Goal: Task Accomplishment & Management: Complete application form

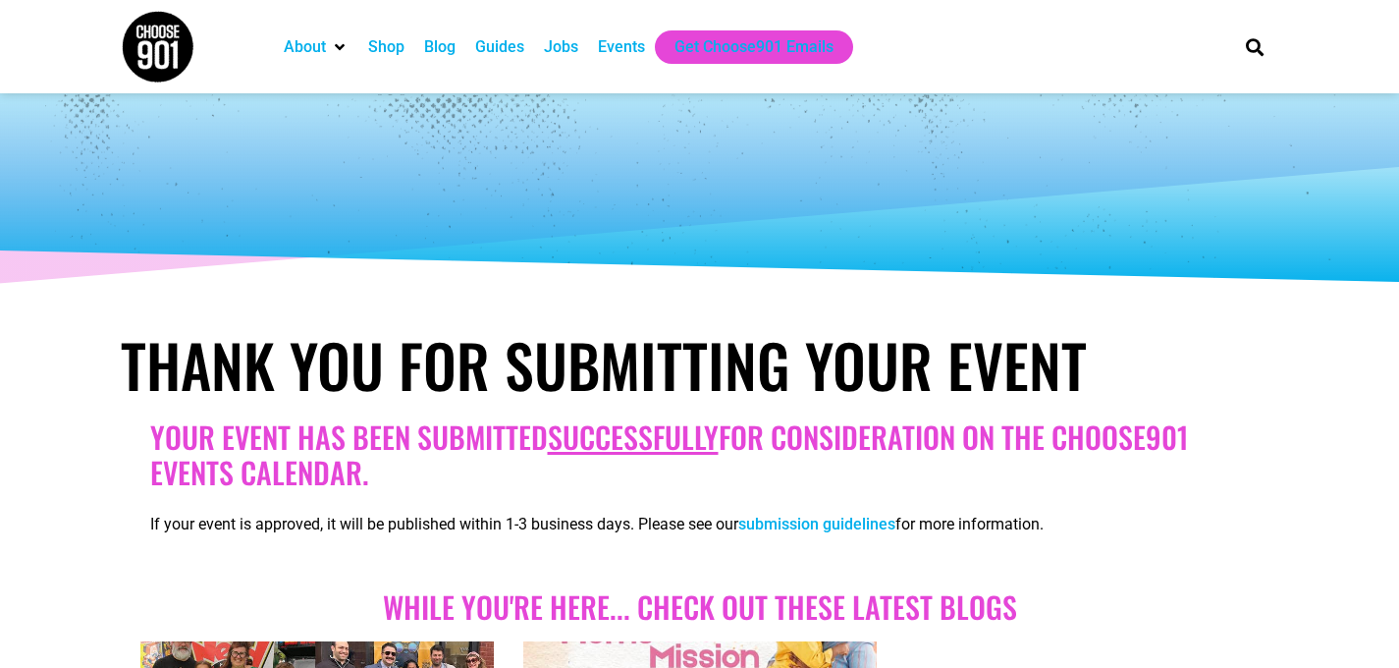
click at [628, 49] on div "Events" at bounding box center [621, 47] width 47 height 24
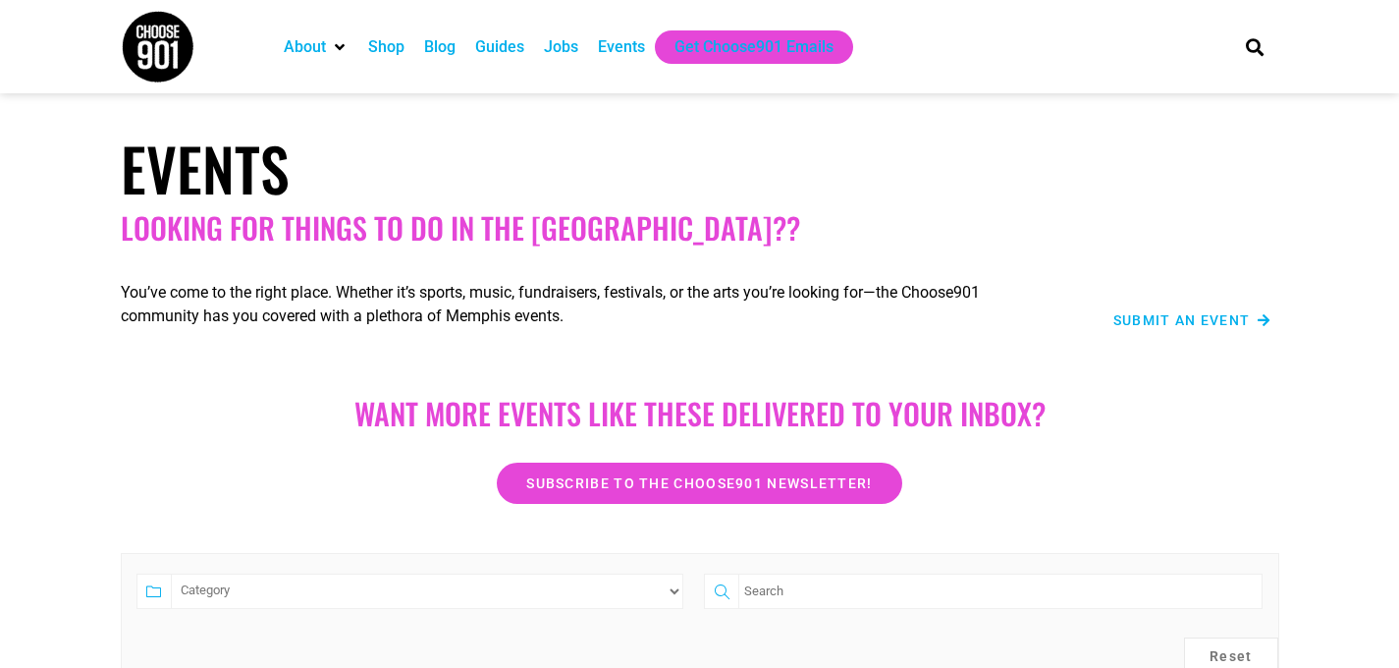
click at [1179, 321] on span "Submit an Event" at bounding box center [1181, 320] width 137 height 14
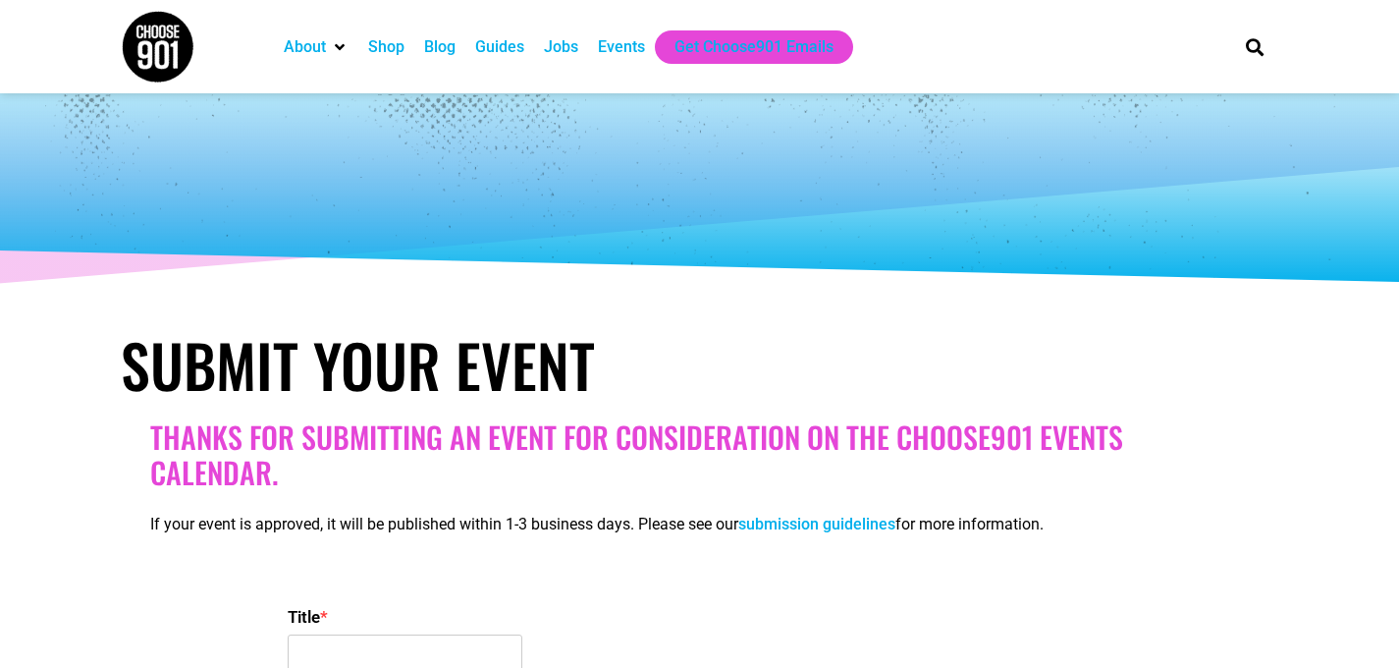
select select
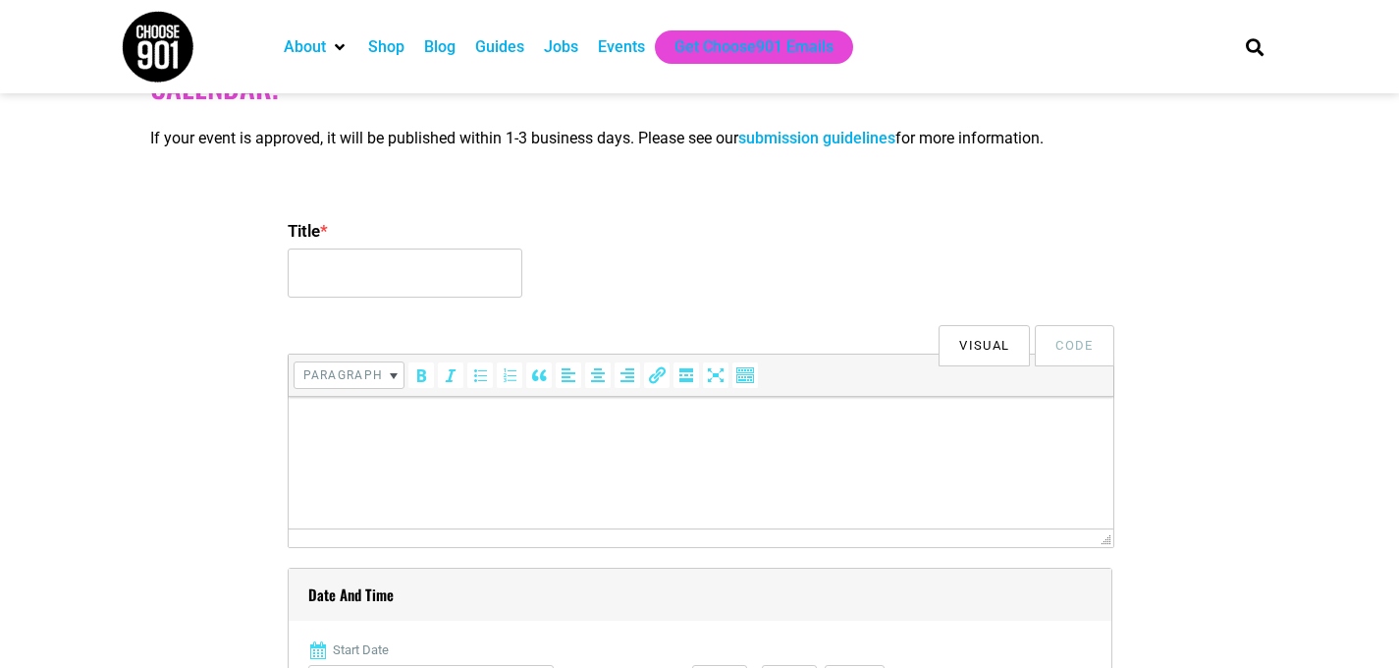
scroll to position [322, 0]
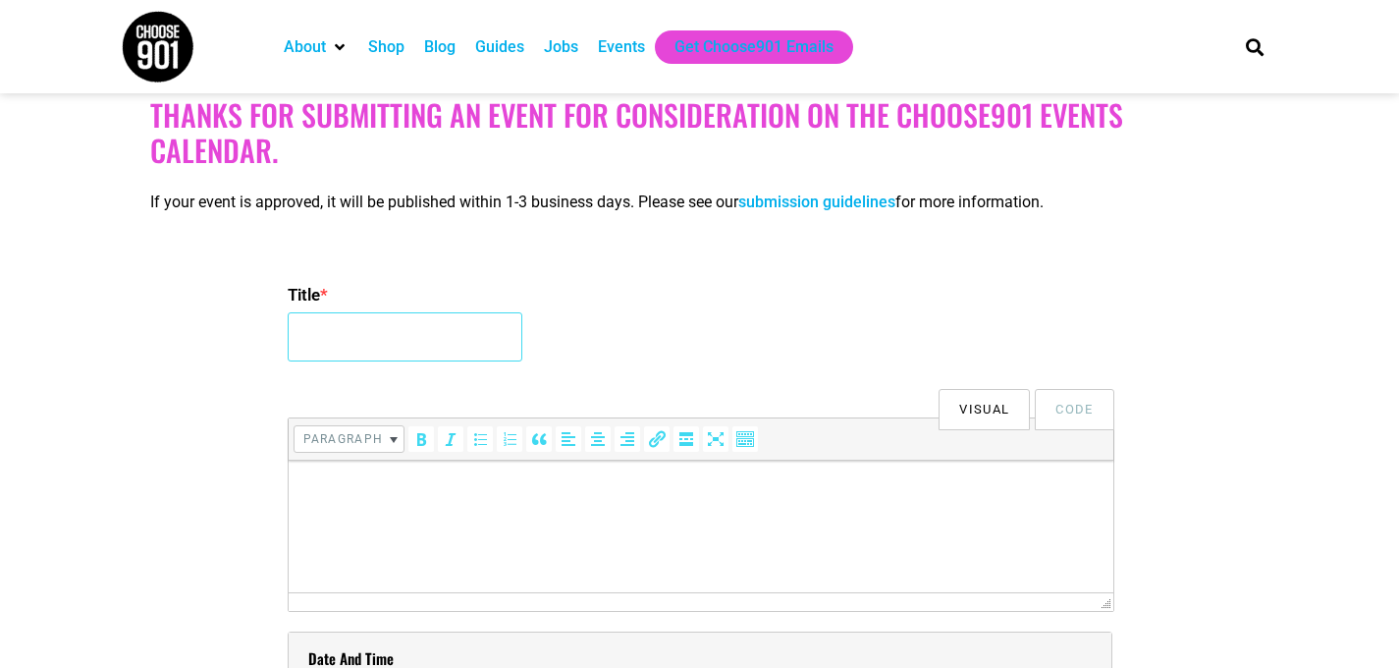
click at [456, 331] on input "Title *" at bounding box center [405, 336] width 235 height 49
paste input "Commercial Horn Masterclass with [PERSON_NAME]"
type input "Commercial Horn Masterclass with [PERSON_NAME]"
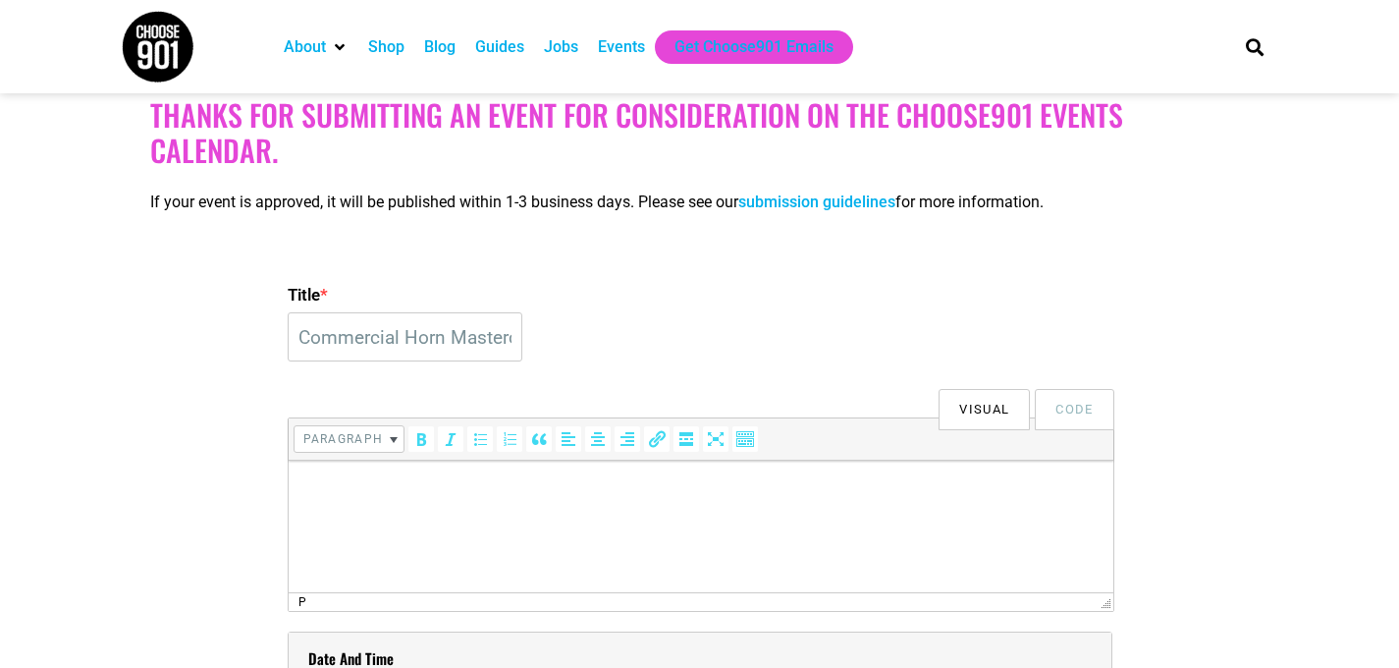
click at [479, 515] on html at bounding box center [700, 487] width 825 height 55
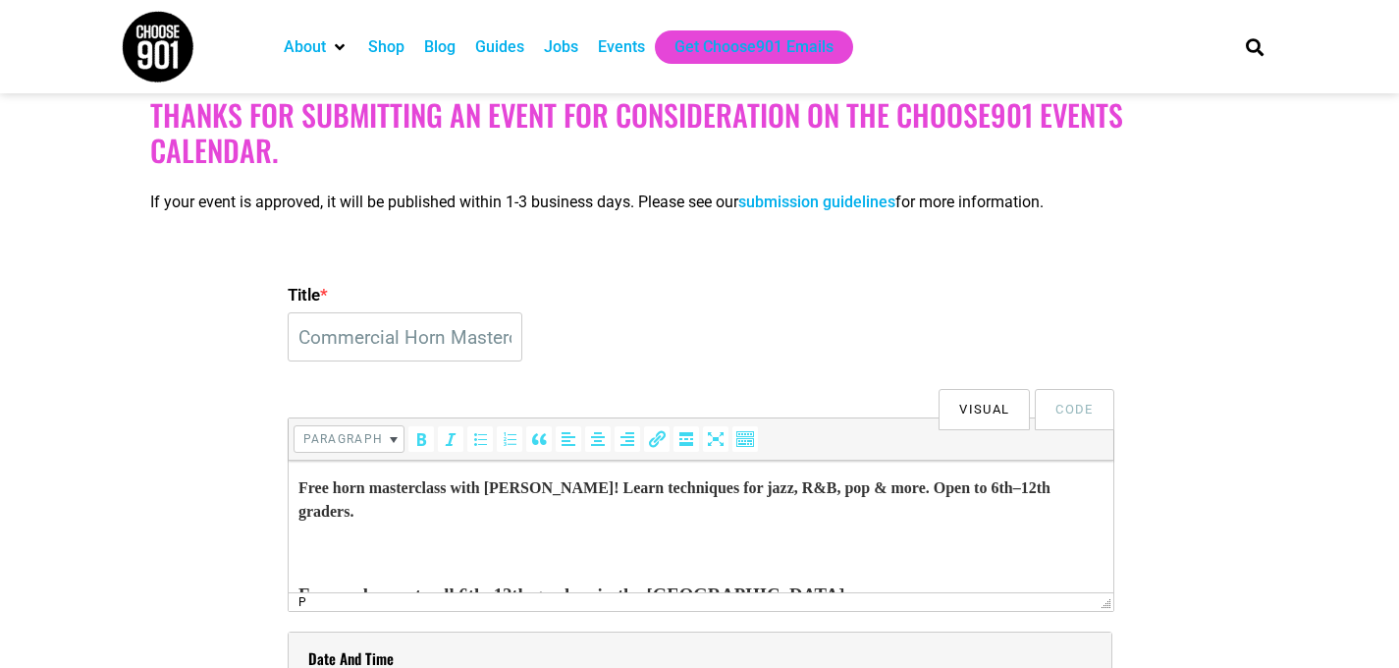
click at [332, 548] on p at bounding box center [700, 551] width 805 height 24
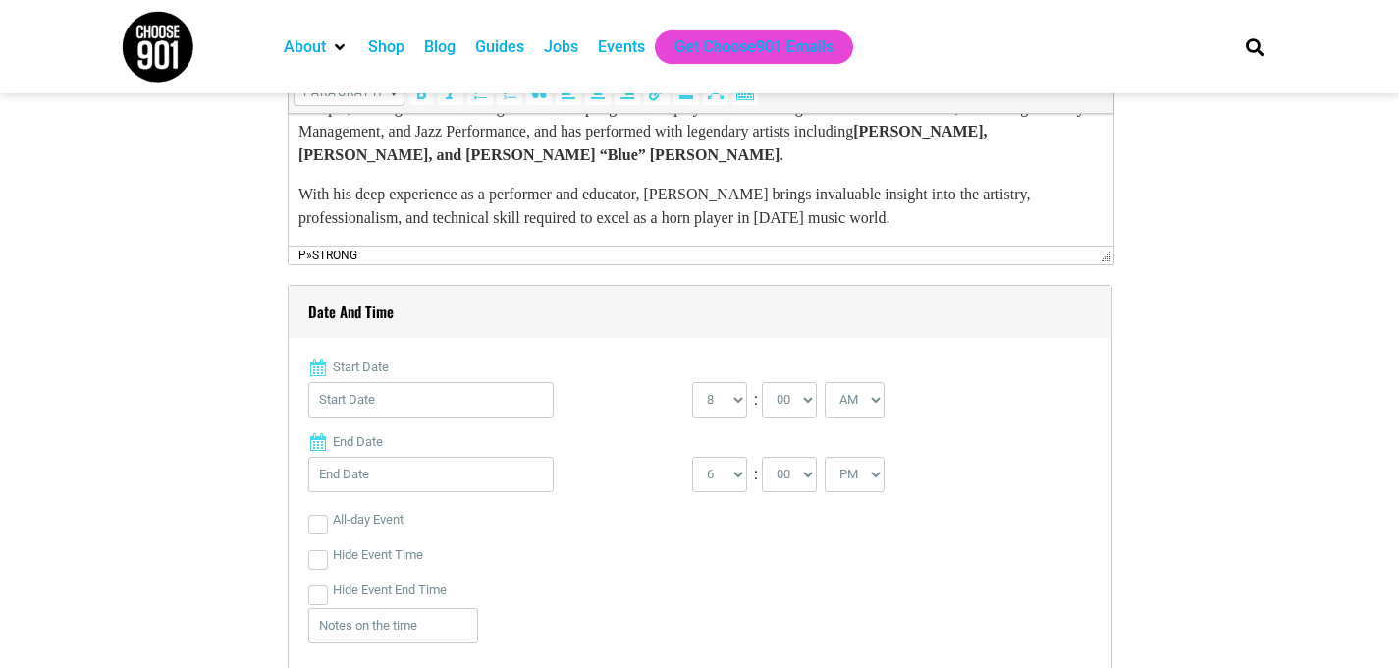
scroll to position [673, 0]
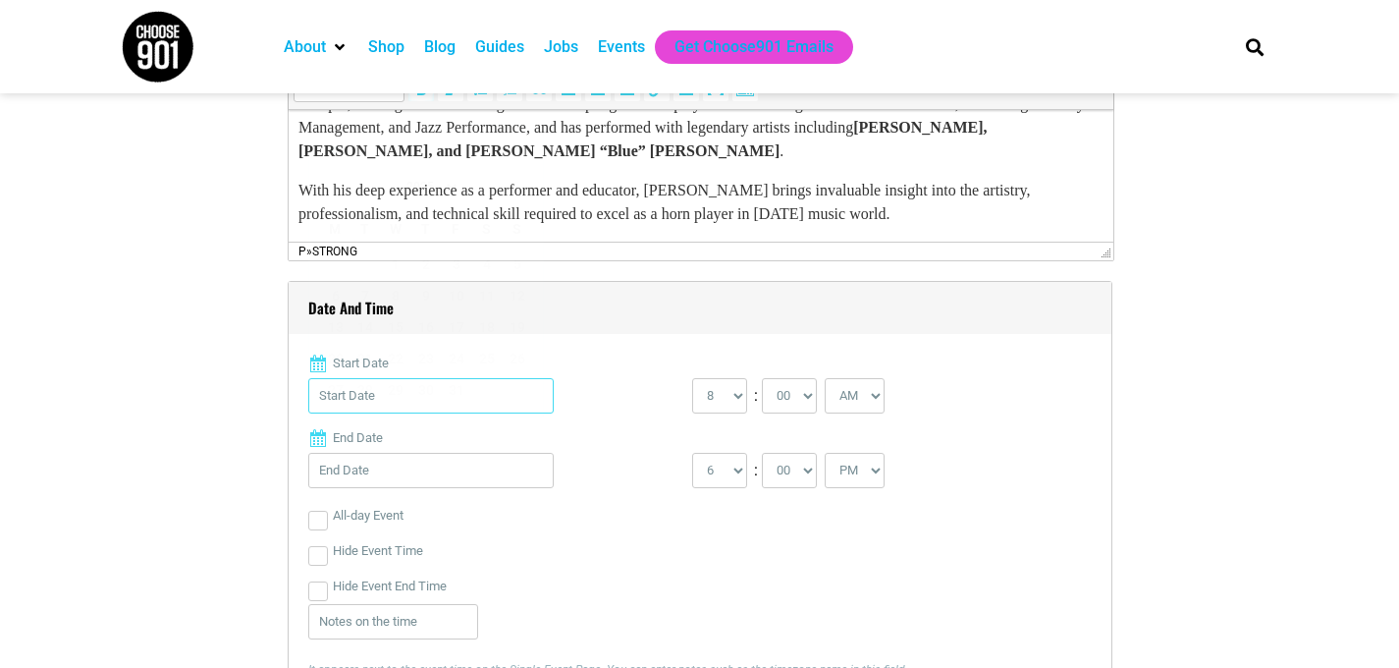
click at [484, 397] on input "Start Date" at bounding box center [430, 395] width 245 height 35
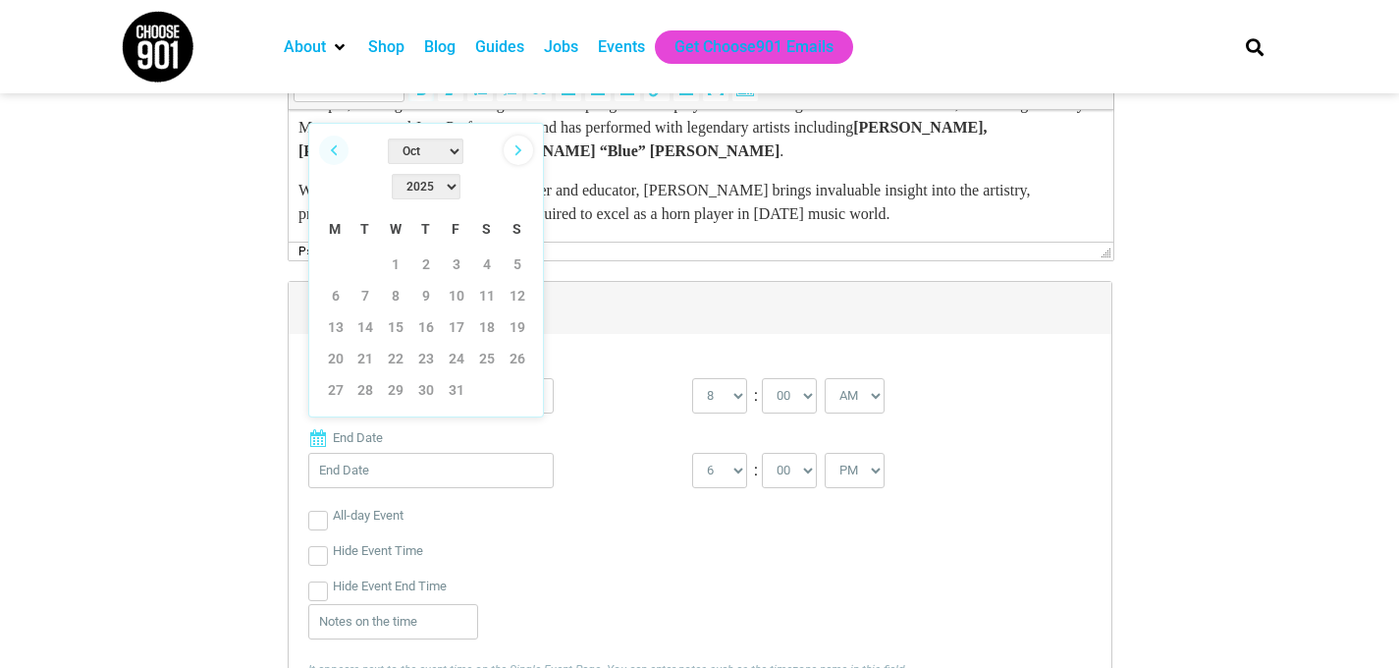
click at [521, 149] on link "Next" at bounding box center [518, 149] width 29 height 29
click at [399, 281] on link "5" at bounding box center [395, 295] width 29 height 29
type input "[DATE]"
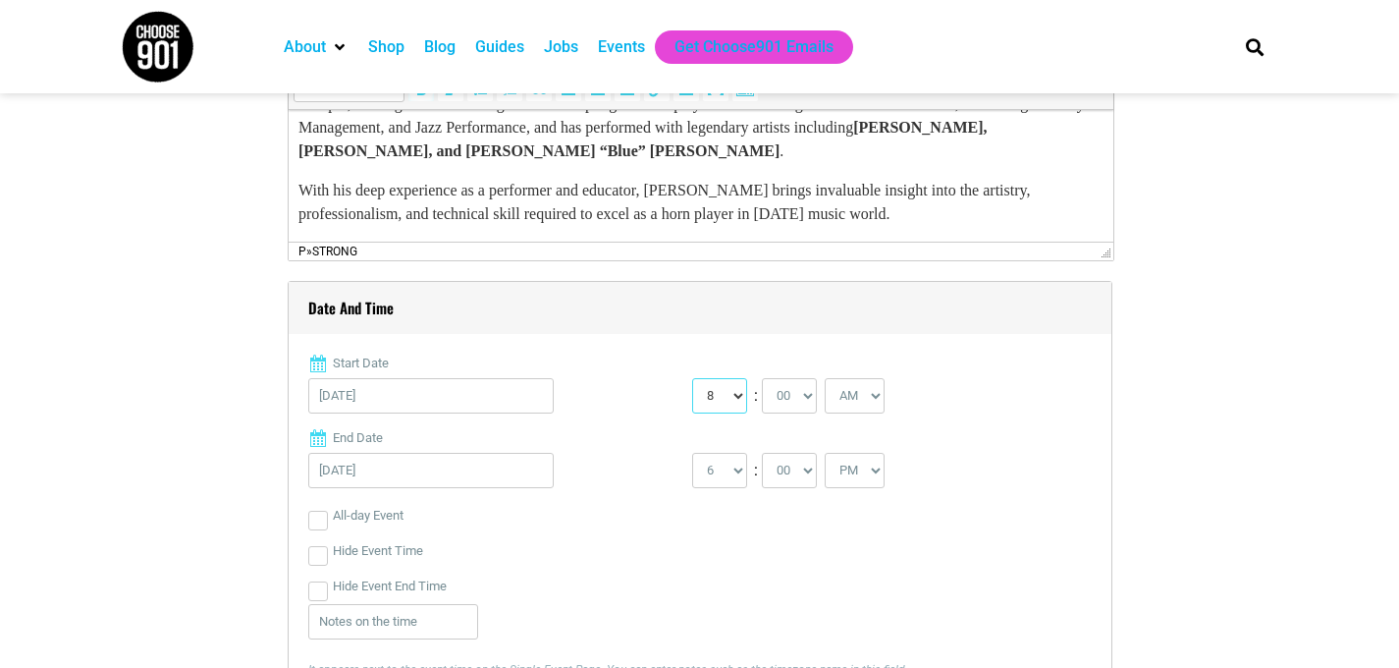
click at [733, 394] on select "0 1 2 3 4 5 6 7 8 9 10 11 12" at bounding box center [719, 395] width 55 height 35
select select "5"
click at [692, 378] on select "0 1 2 3 4 5 6 7 8 9 10 11 12" at bounding box center [719, 395] width 55 height 35
click at [849, 397] on select "AM PM" at bounding box center [855, 395] width 60 height 35
select select "PM"
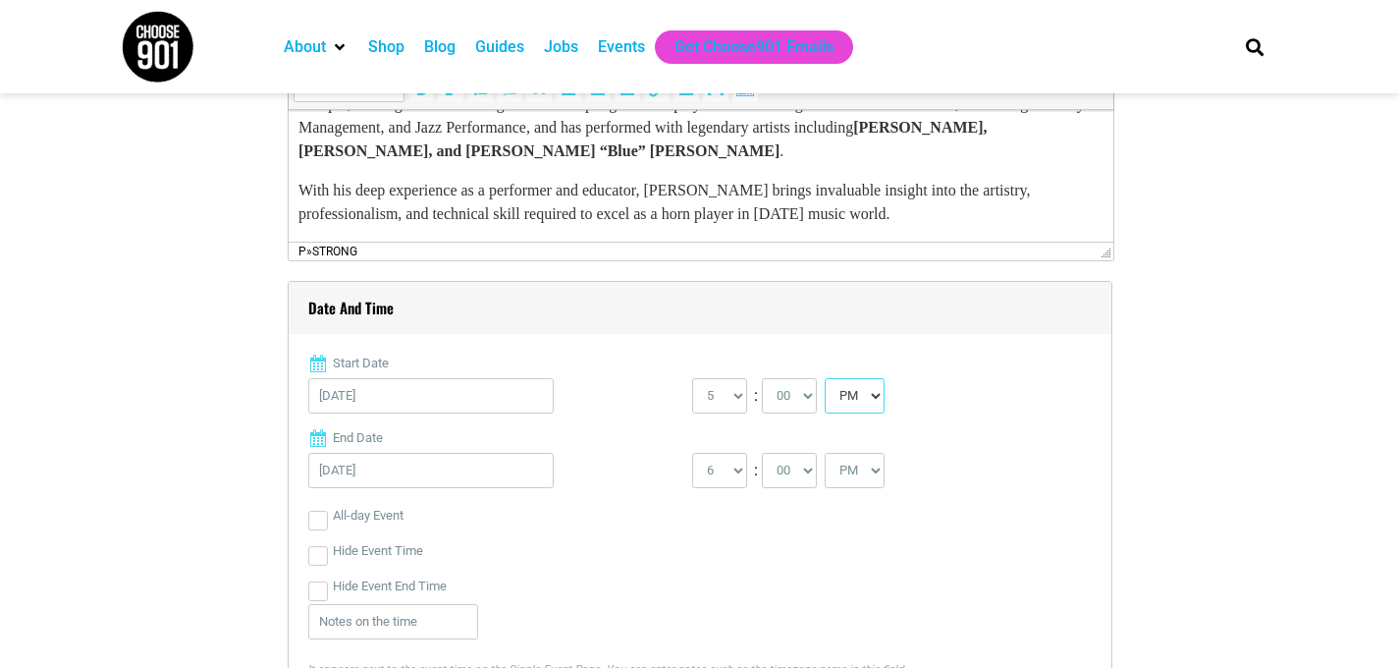
click at [829, 378] on select "AM PM" at bounding box center [855, 395] width 60 height 35
click at [804, 397] on select "00 05 10 15 20 25 30 35 40 45 50 55" at bounding box center [789, 395] width 55 height 35
select select "30"
click at [763, 378] on select "00 05 10 15 20 25 30 35 40 45 50 55" at bounding box center [789, 395] width 55 height 35
click at [740, 473] on select "1 2 3 4 5 6 7 8 9 10 11 12" at bounding box center [719, 470] width 55 height 35
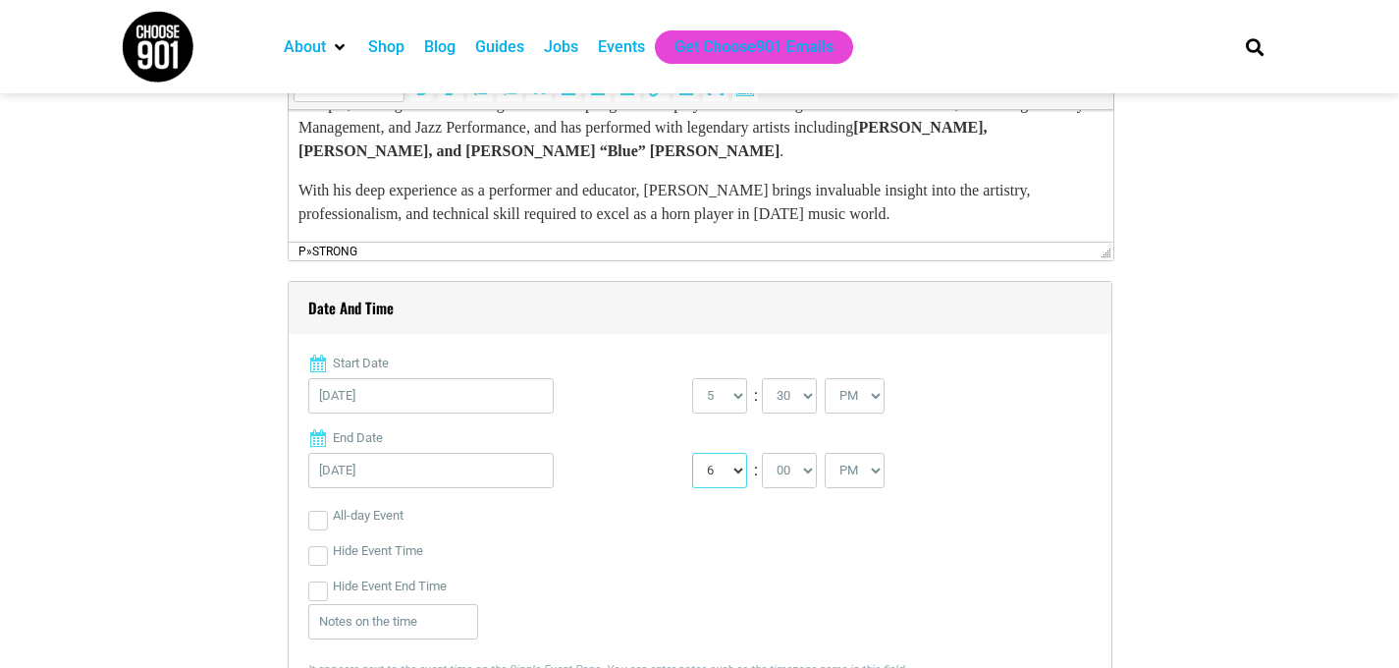
select select "7"
click at [692, 453] on select "1 2 3 4 5 6 7 8 9 10 11 12" at bounding box center [719, 470] width 55 height 35
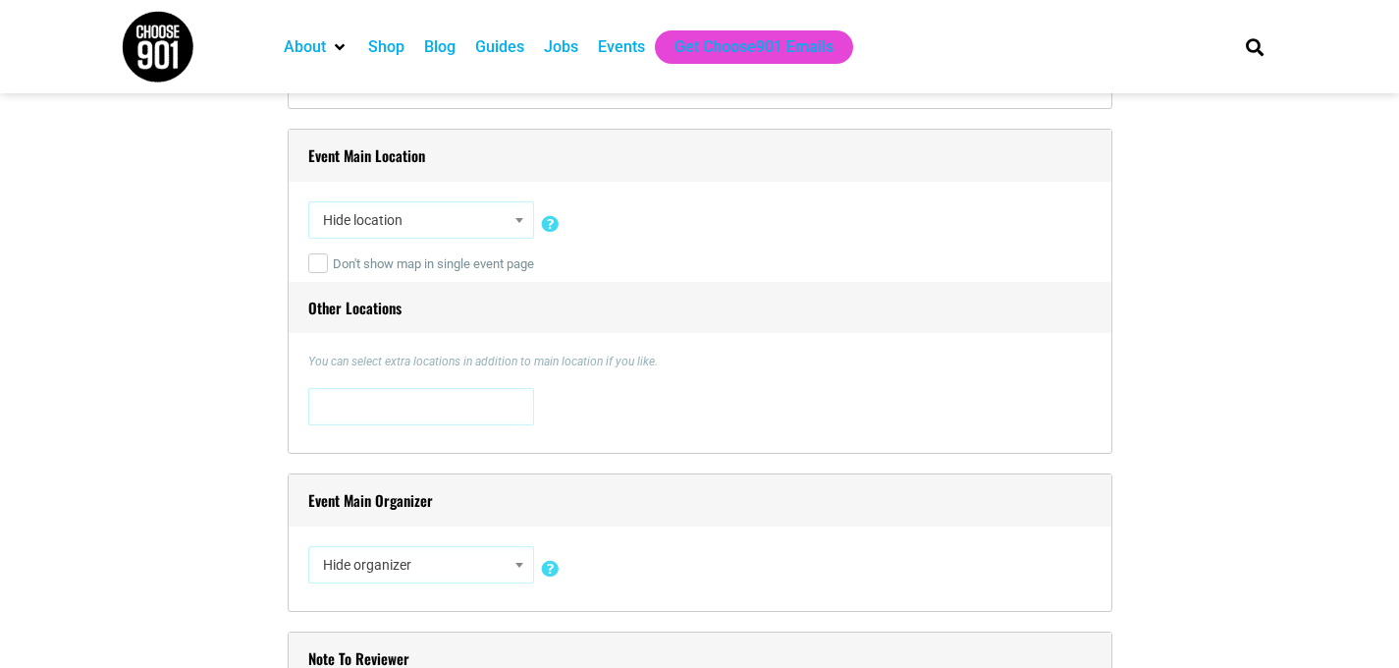
scroll to position [1217, 0]
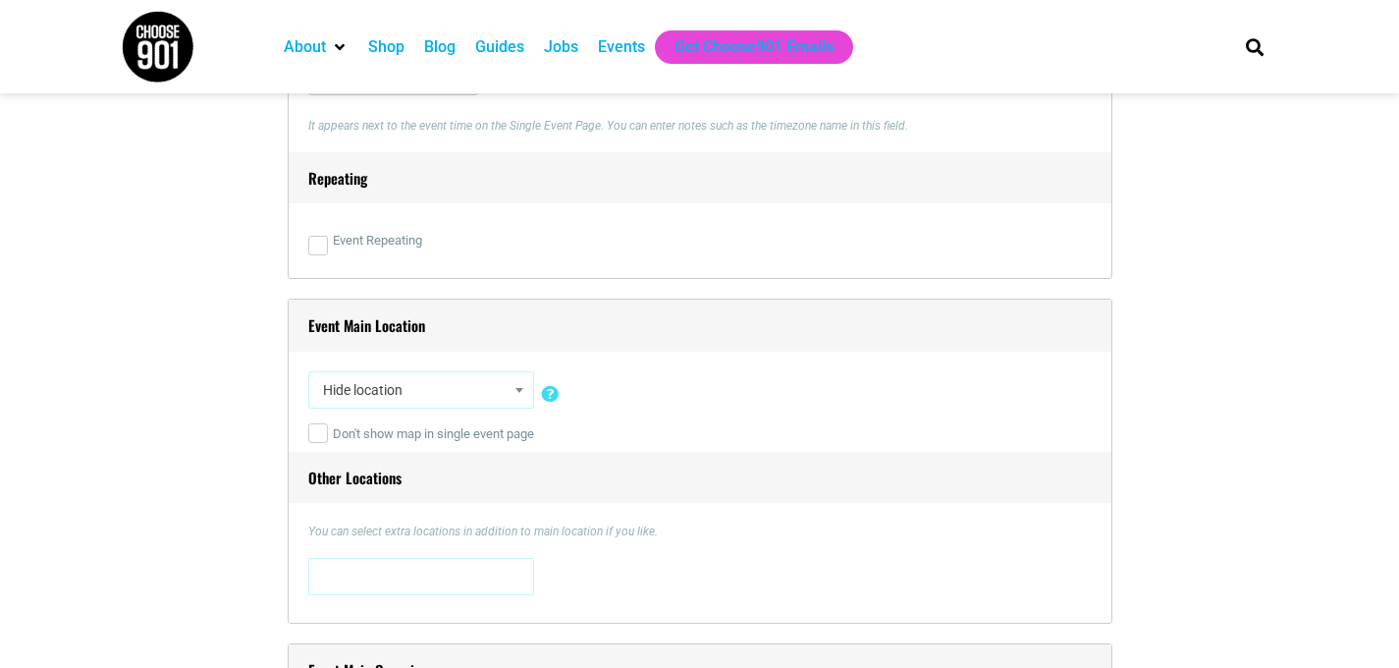
click at [472, 390] on span "Hide location" at bounding box center [421, 389] width 212 height 35
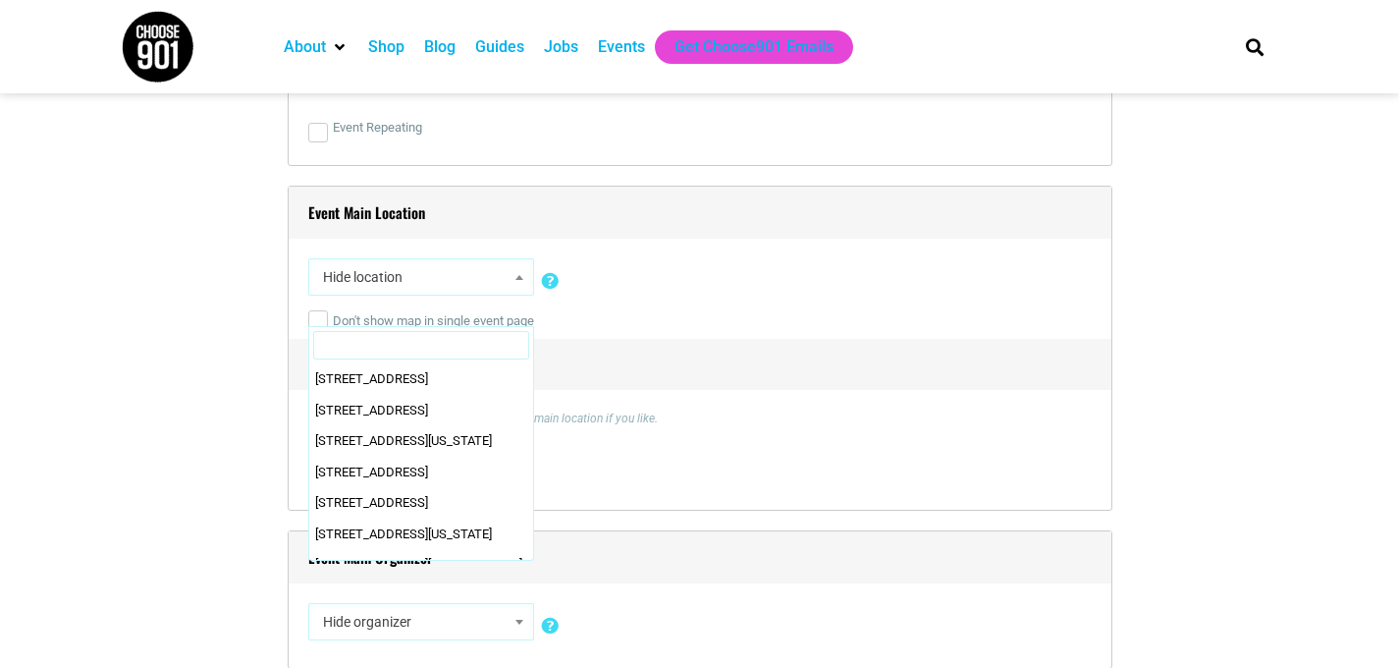
scroll to position [0, 0]
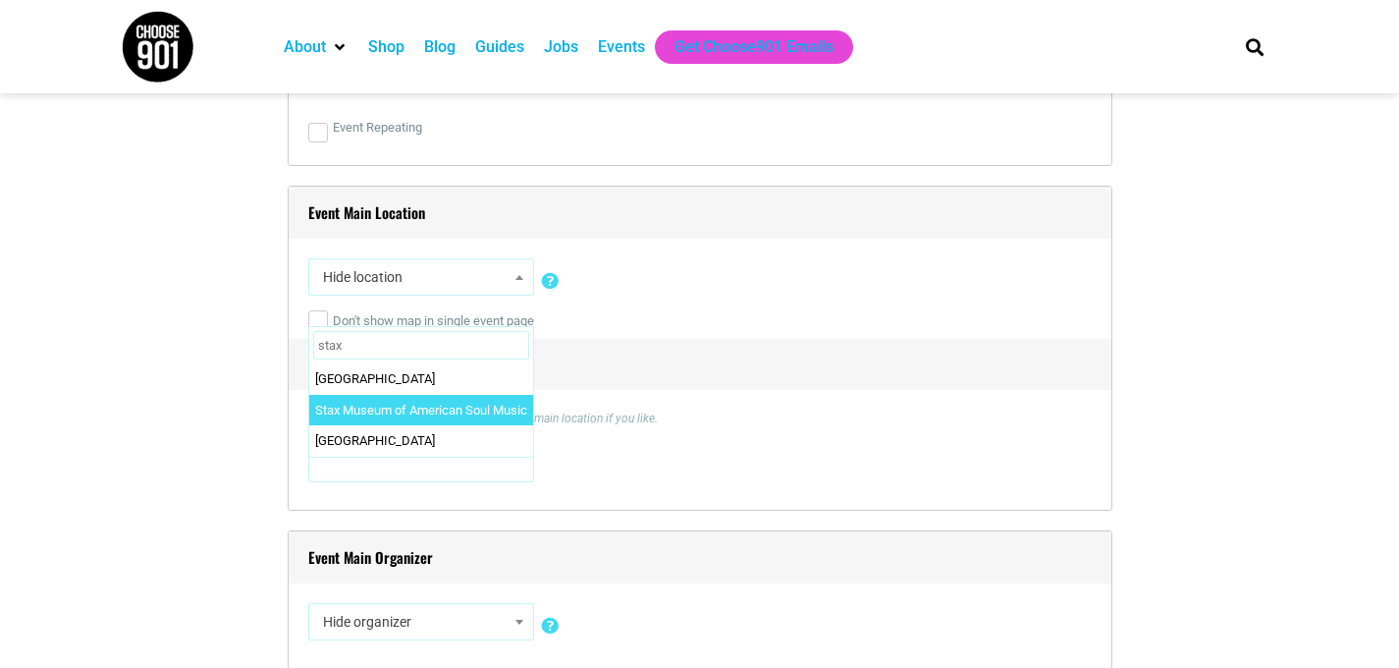
type input "stax"
select select "88"
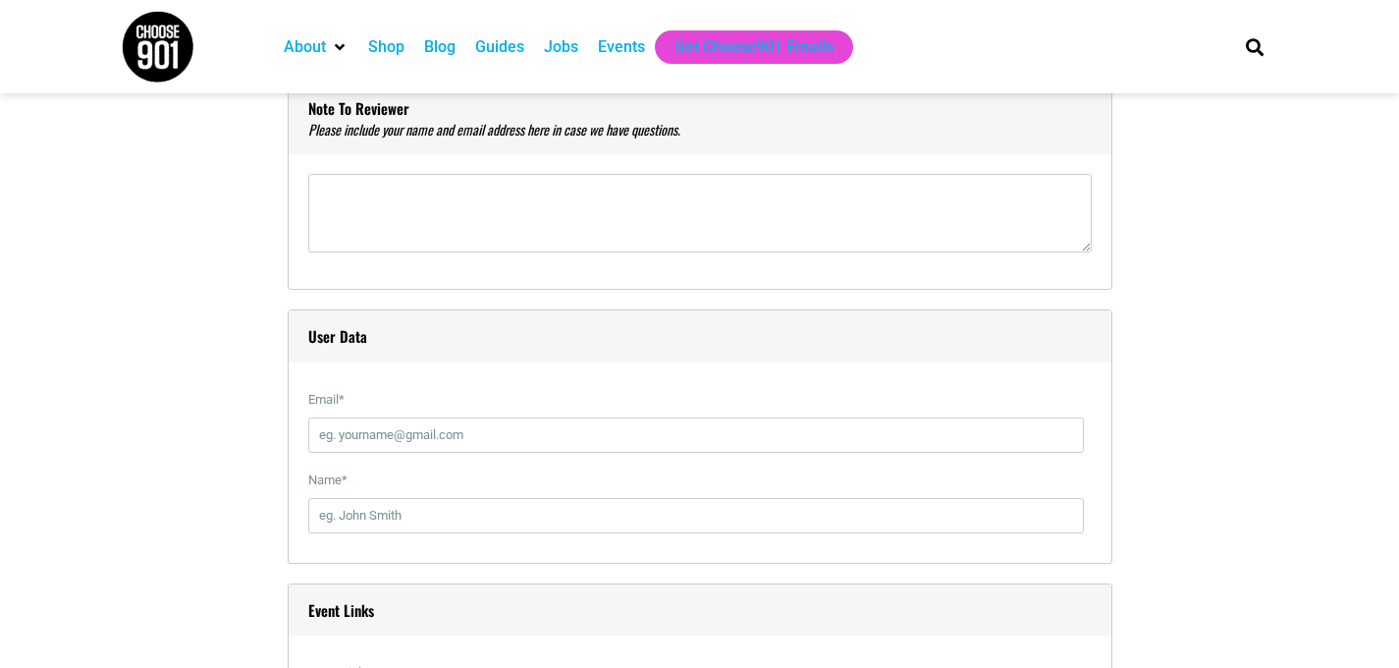
scroll to position [1975, 0]
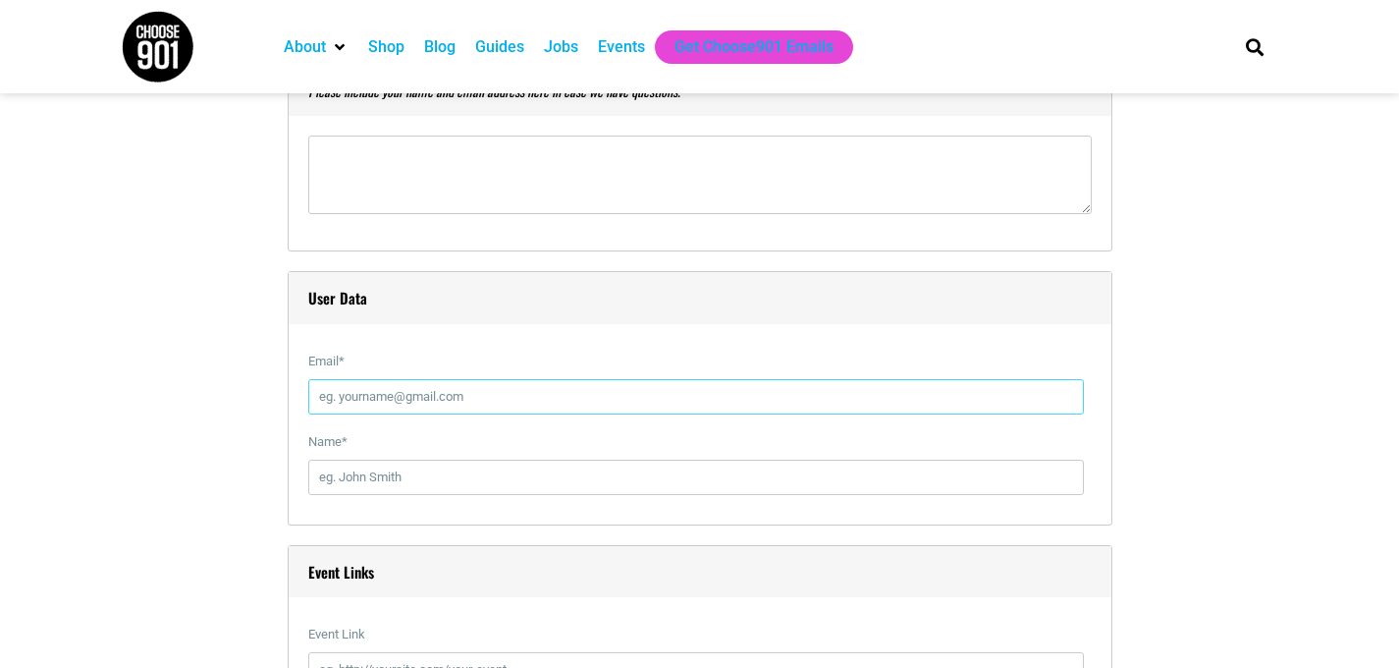
click at [423, 407] on input "Email *" at bounding box center [696, 396] width 776 height 35
type input "[EMAIL_ADDRESS][PERSON_NAME][DOMAIN_NAME]"
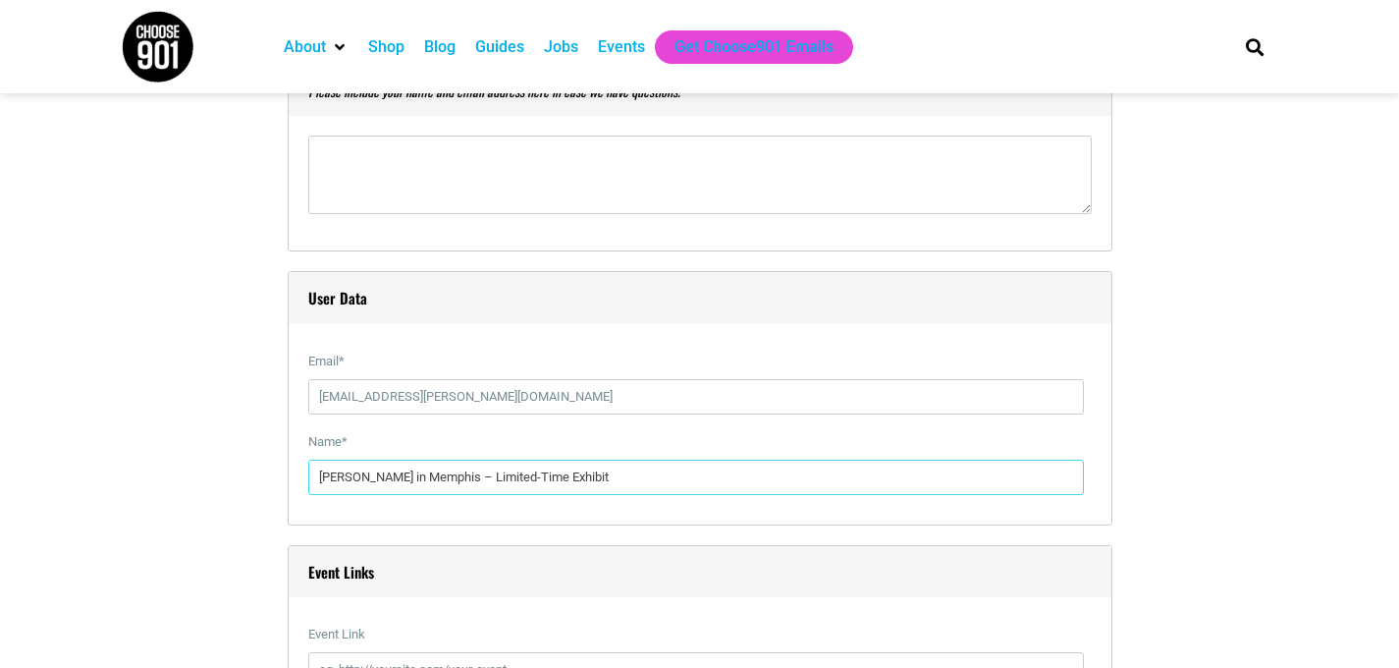
click at [439, 463] on input "[PERSON_NAME] in Memphis – Limited-Time Exhibit" at bounding box center [696, 477] width 776 height 35
type input "[PERSON_NAME]"
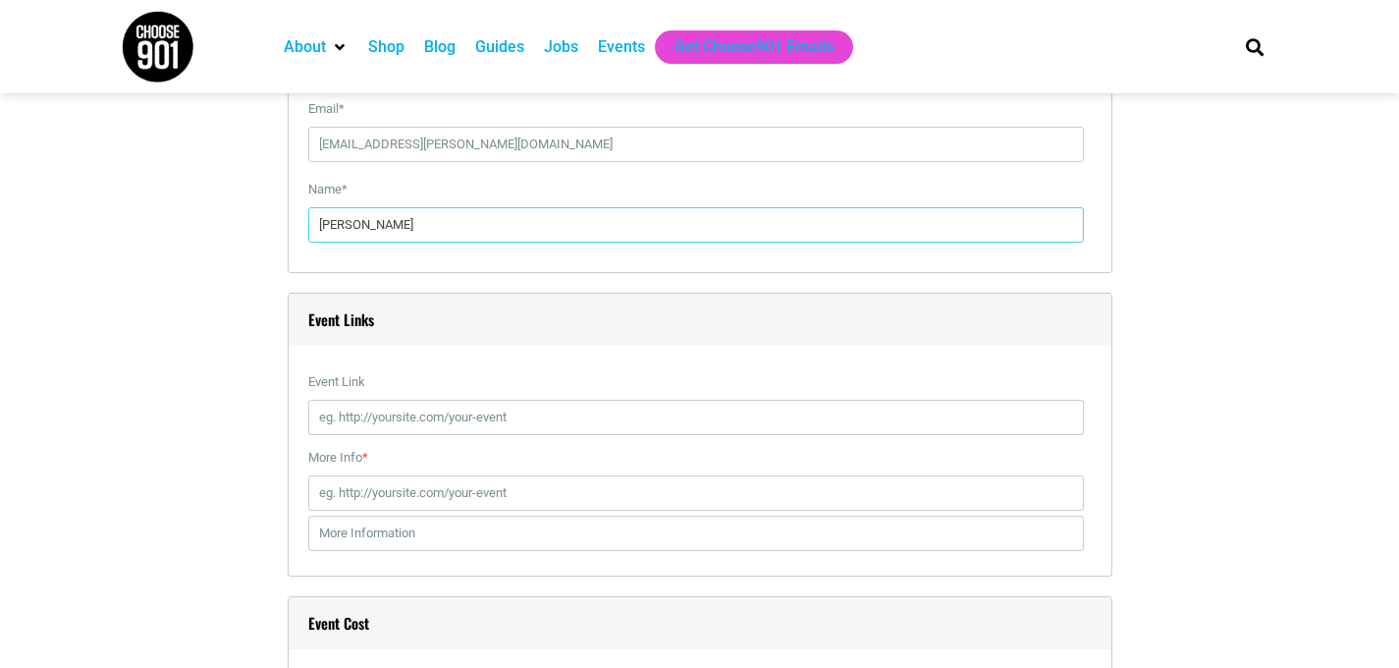
scroll to position [2235, 0]
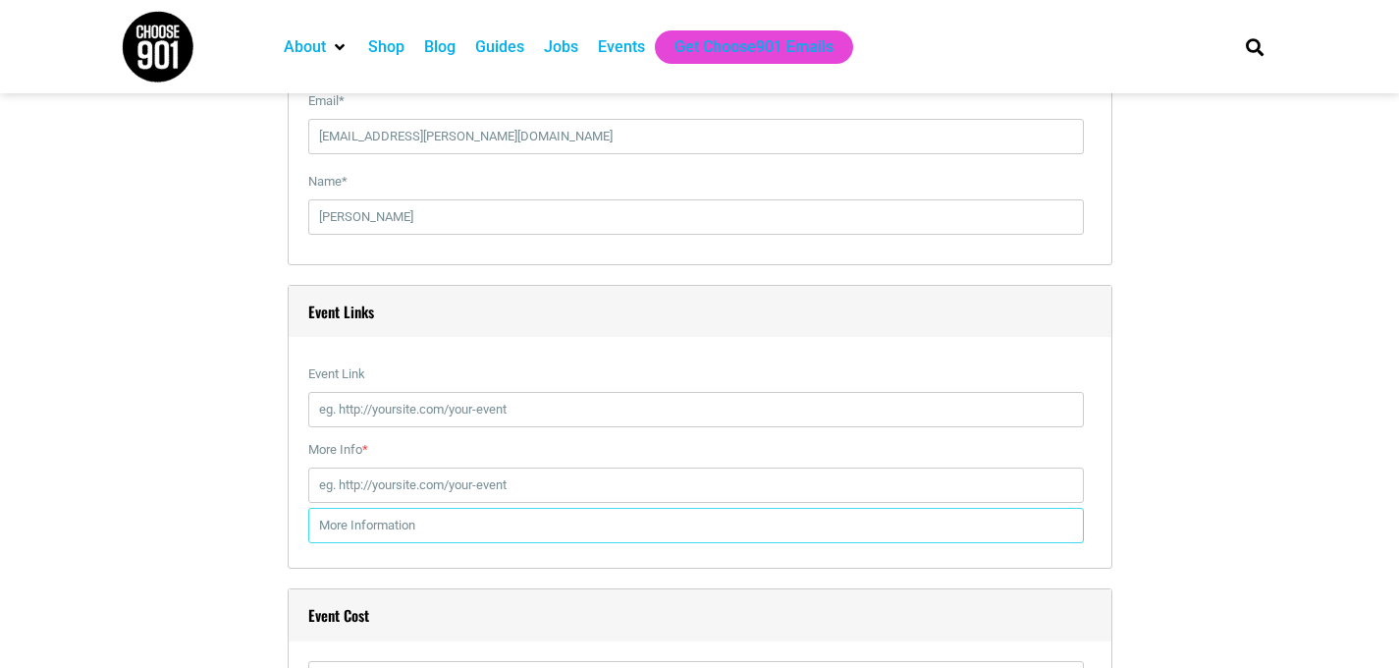
click at [512, 521] on input "text" at bounding box center [696, 525] width 776 height 35
click at [512, 515] on input "text" at bounding box center [696, 525] width 776 height 35
click at [498, 495] on input "More Info *" at bounding box center [696, 484] width 776 height 35
paste input "[URL][DOMAIN_NAME][PERSON_NAME]"
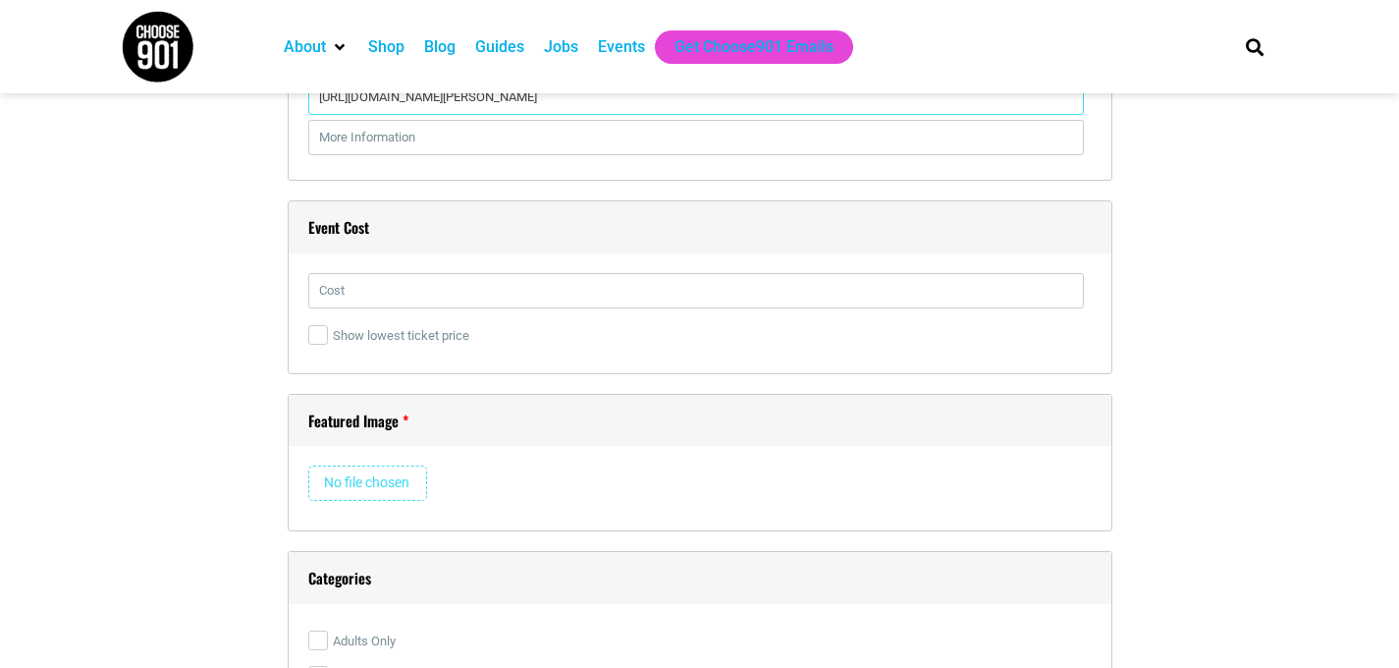
scroll to position [2729, 0]
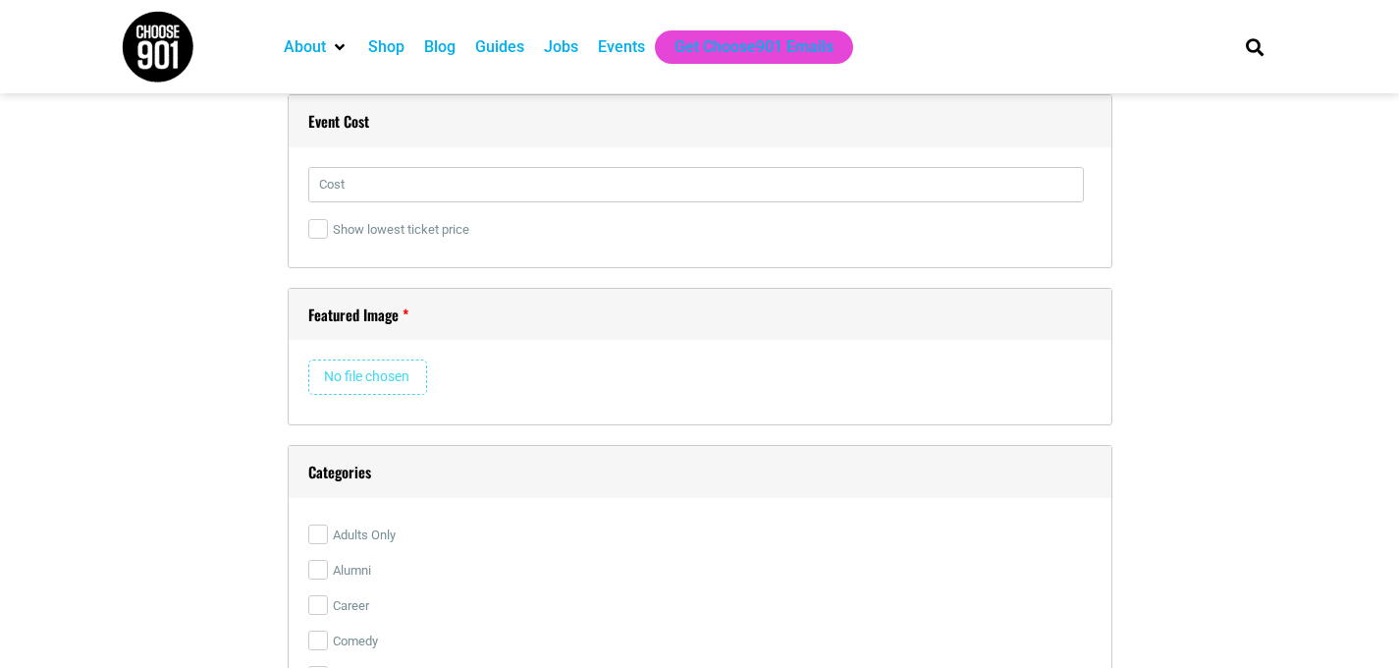
type input "[URL][DOMAIN_NAME][PERSON_NAME]"
click at [386, 379] on input "file" at bounding box center [367, 376] width 119 height 35
type input "C:\fakepath\Horn Class Image.jpeg"
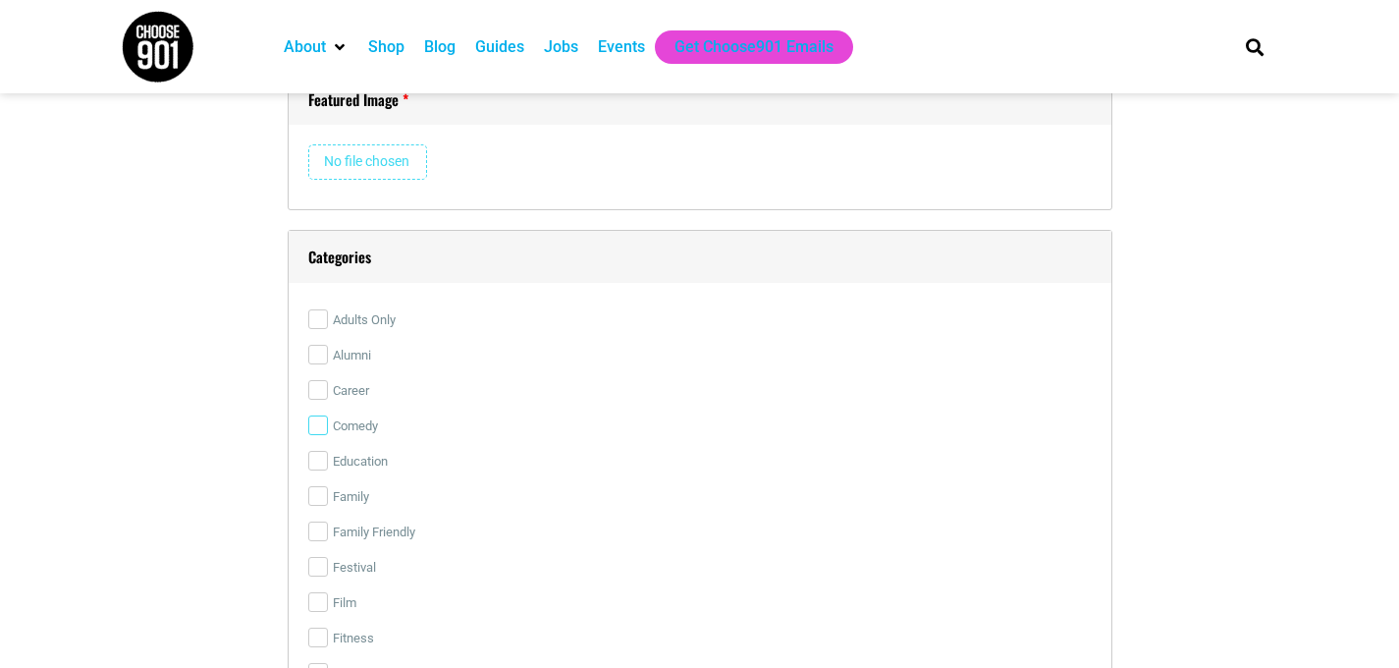
scroll to position [2948, 0]
click at [321, 456] on input "Education" at bounding box center [318, 457] width 20 height 20
checkbox input "true"
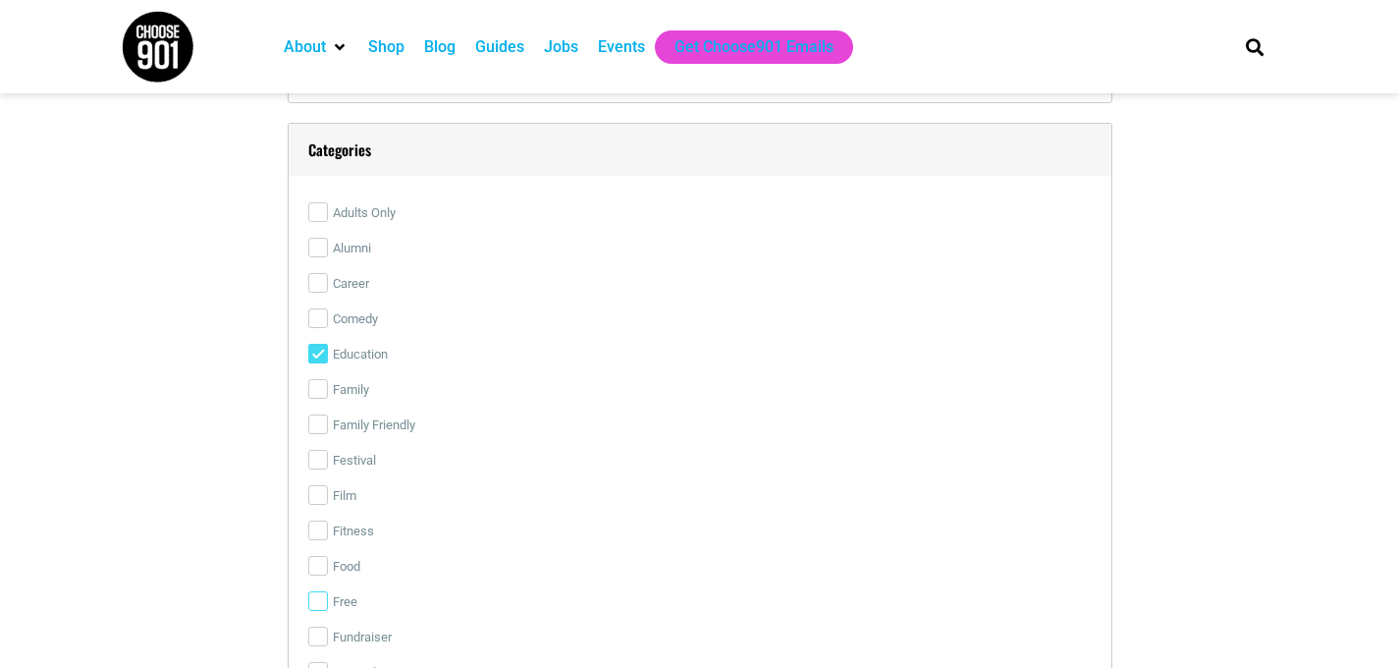
click at [319, 604] on input "Free" at bounding box center [318, 601] width 20 height 20
checkbox input "true"
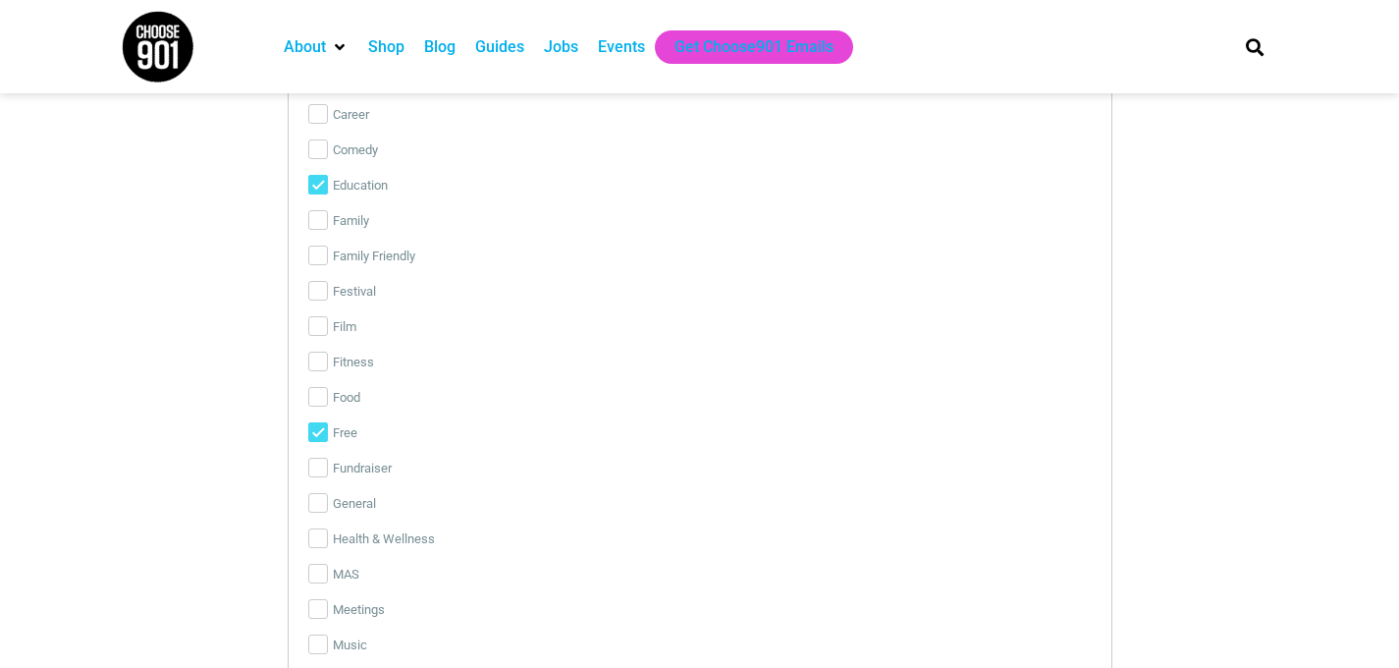
scroll to position [3631, 0]
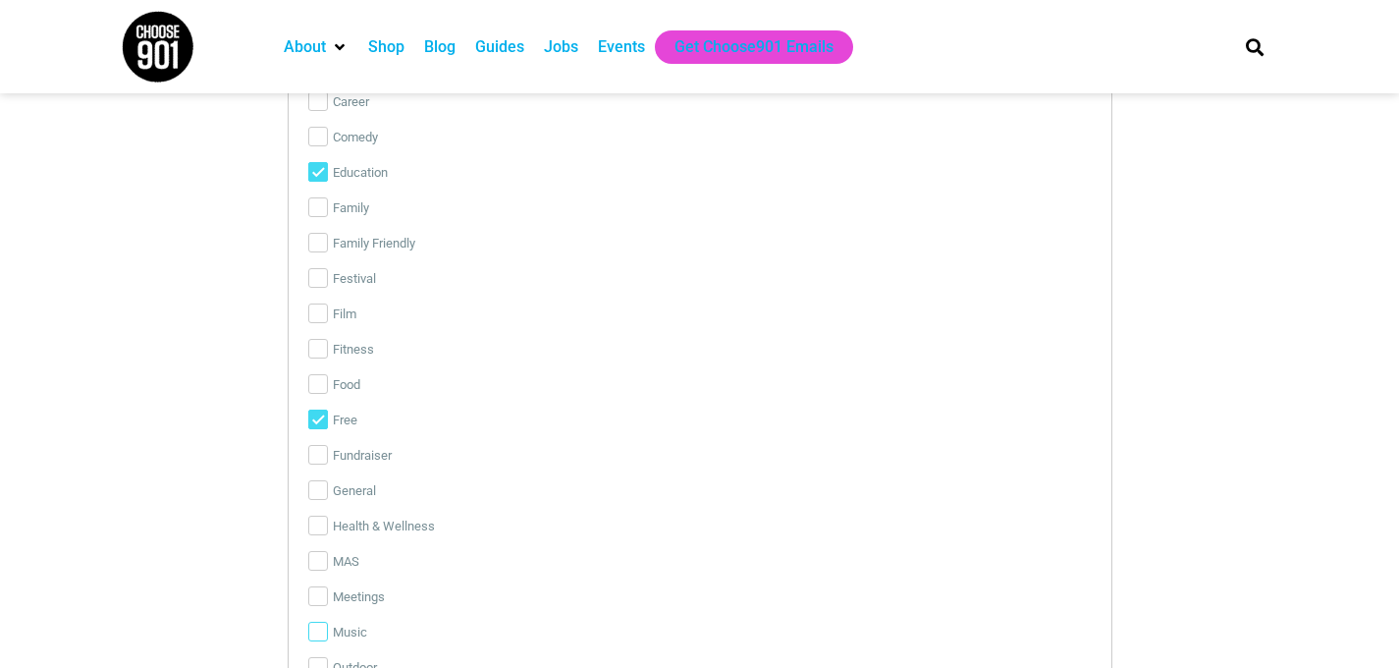
click at [313, 623] on input "Music" at bounding box center [318, 632] width 20 height 20
checkbox input "true"
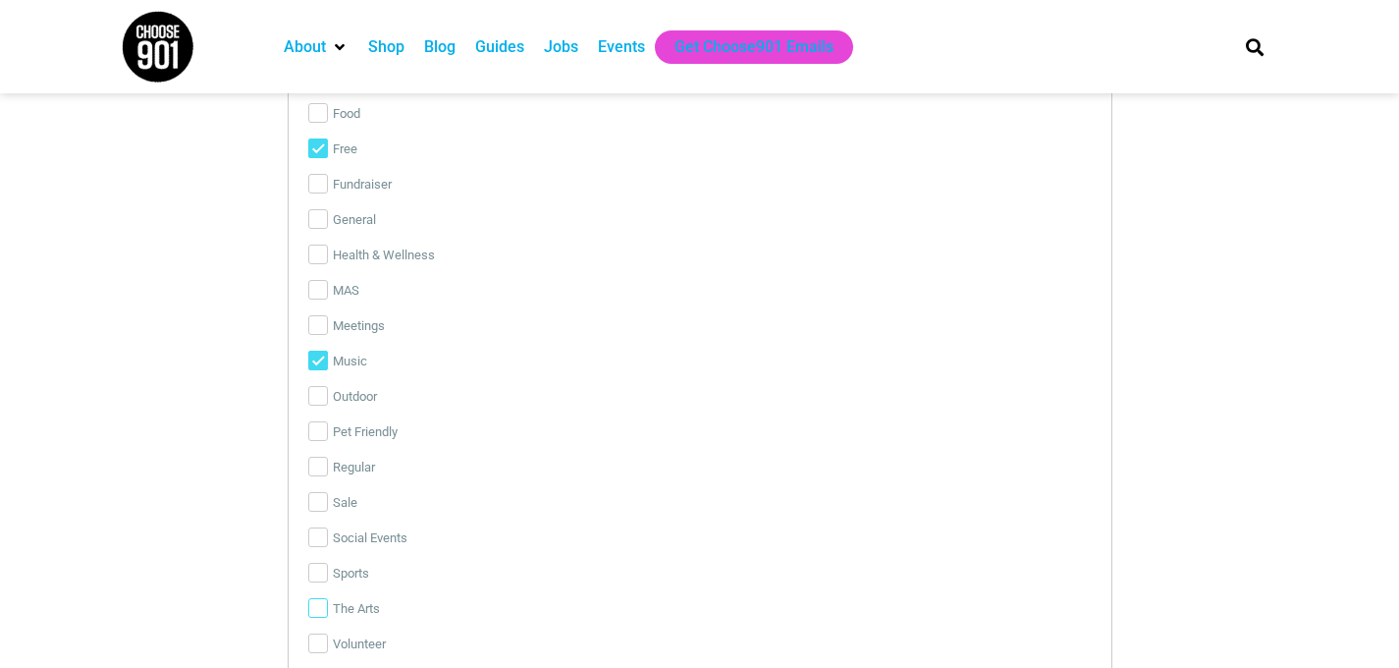
click at [321, 607] on input "The Arts" at bounding box center [318, 608] width 20 height 20
checkbox input "true"
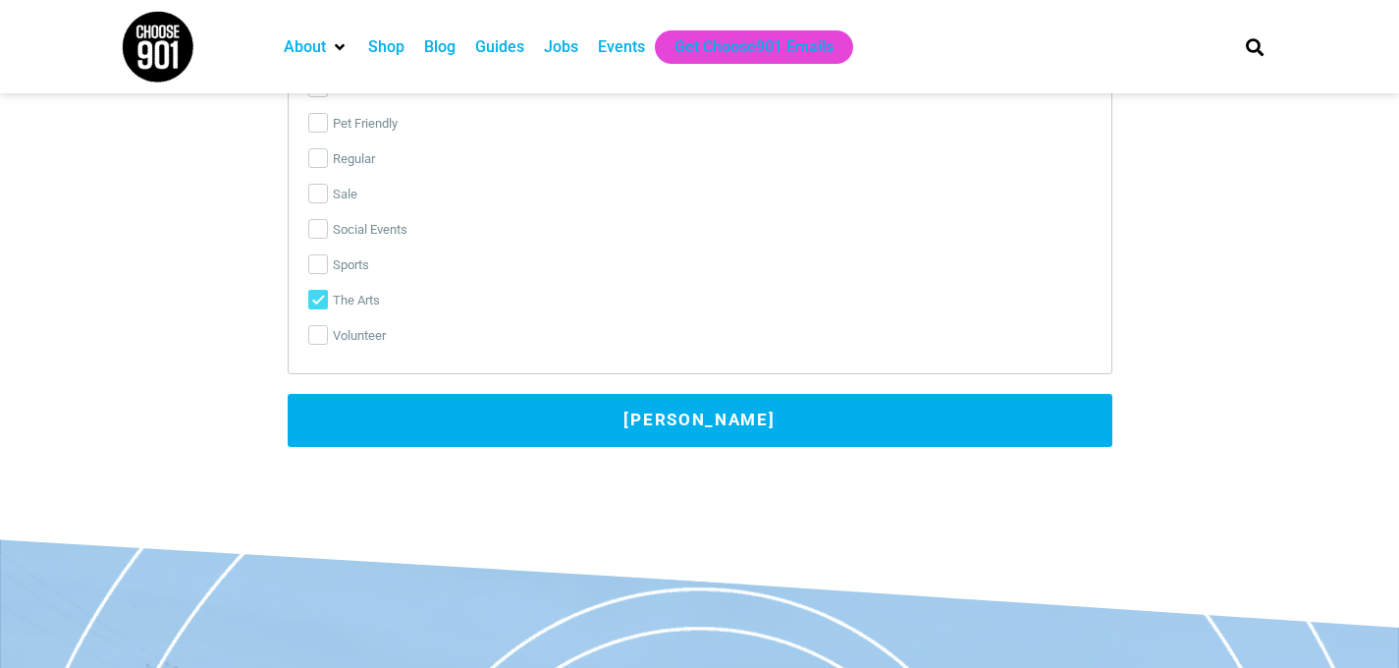
scroll to position [4212, 0]
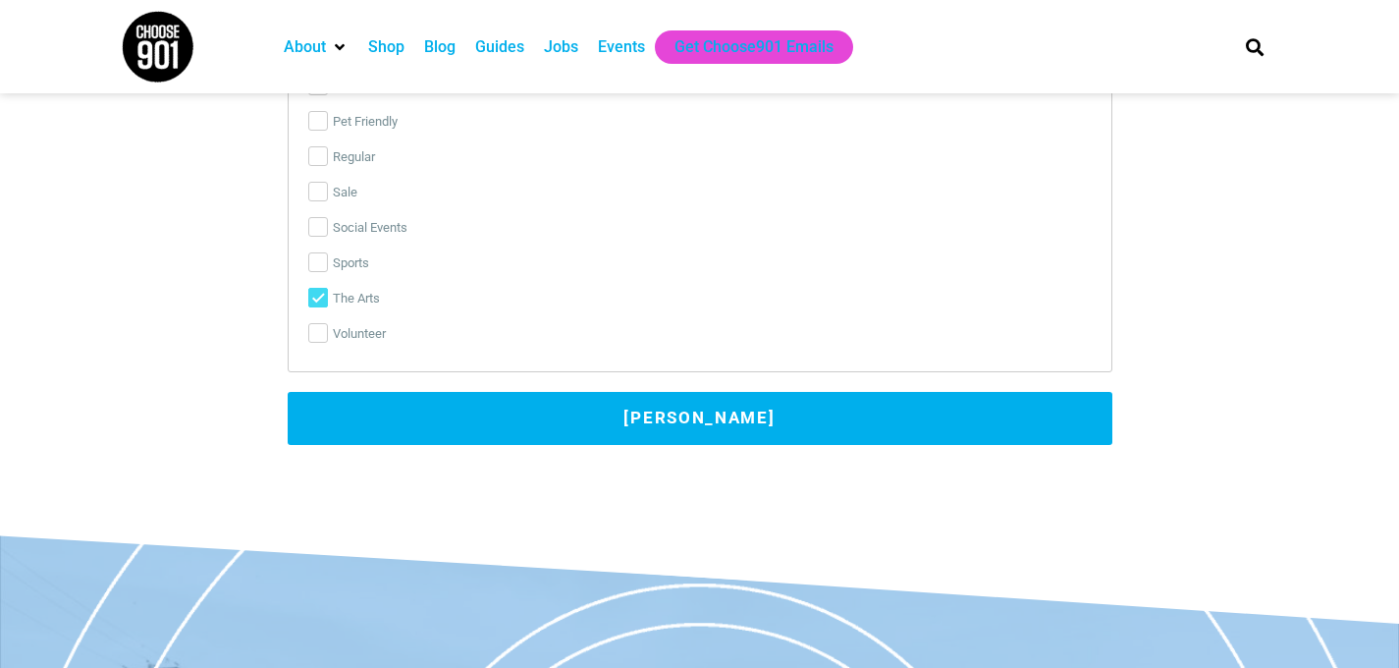
click at [459, 414] on button "[PERSON_NAME]" at bounding box center [700, 418] width 825 height 53
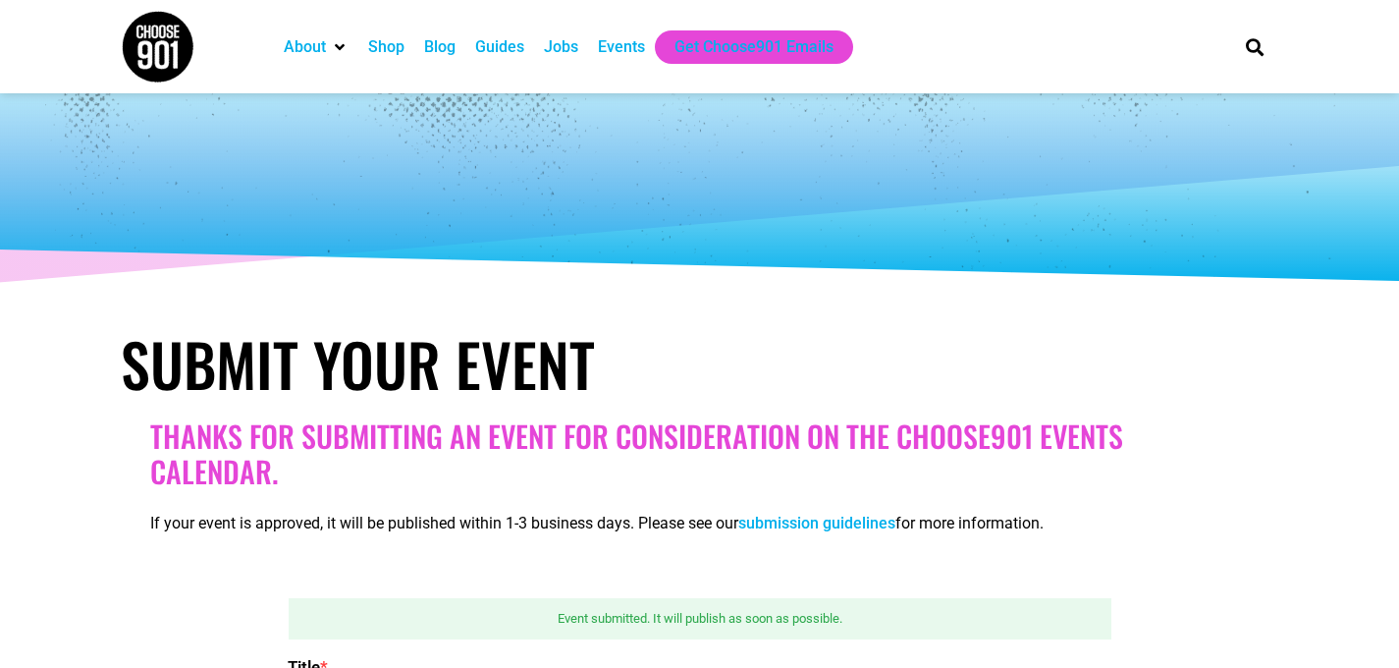
scroll to position [0, 0]
